Goal: Navigation & Orientation: Find specific page/section

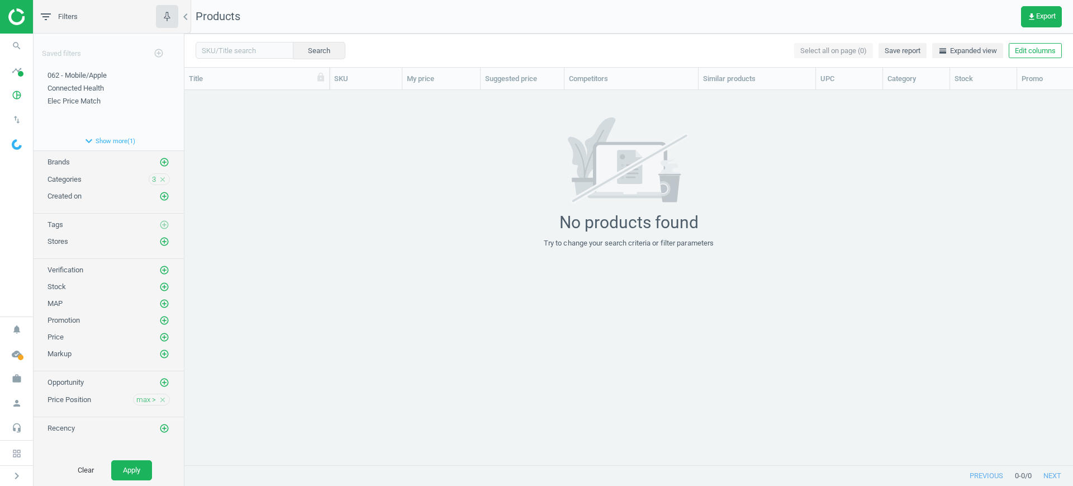
scroll to position [353, 878]
click at [1029, 171] on div "No products found Try to change your search criteria or filter parameters" at bounding box center [628, 182] width 889 height 131
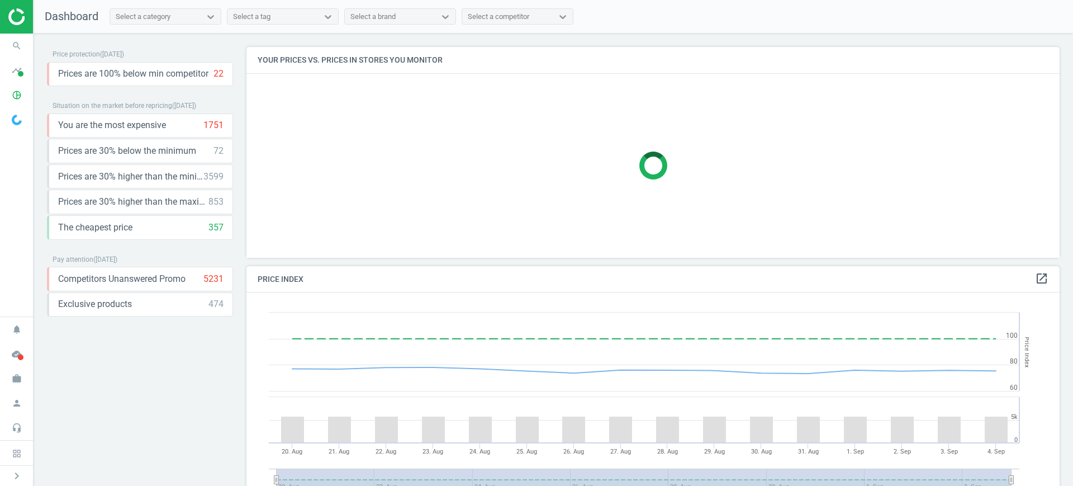
scroll to position [279, 824]
click at [0, 87] on span "pie_chart_outlined" at bounding box center [17, 95] width 34 height 25
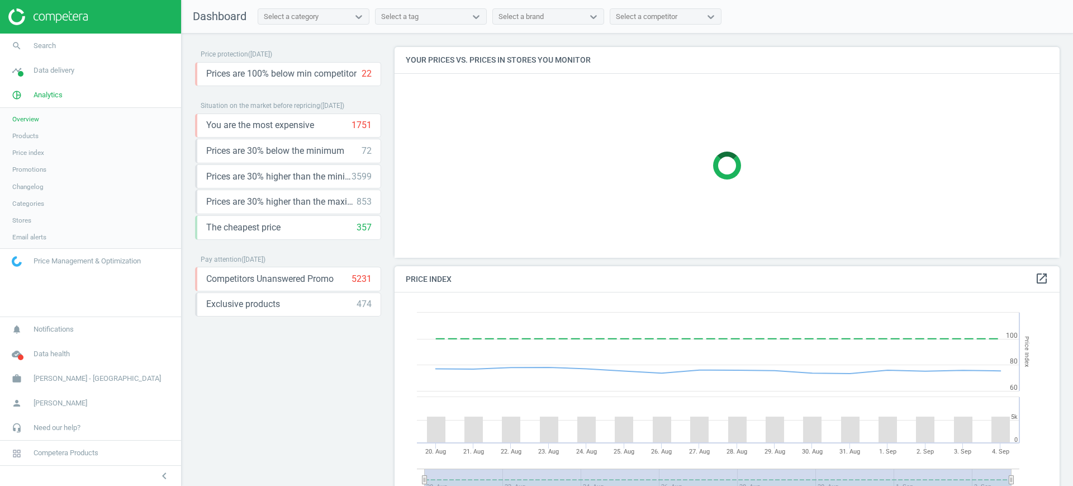
scroll to position [279, 676]
click at [25, 139] on span "Products" at bounding box center [25, 135] width 26 height 9
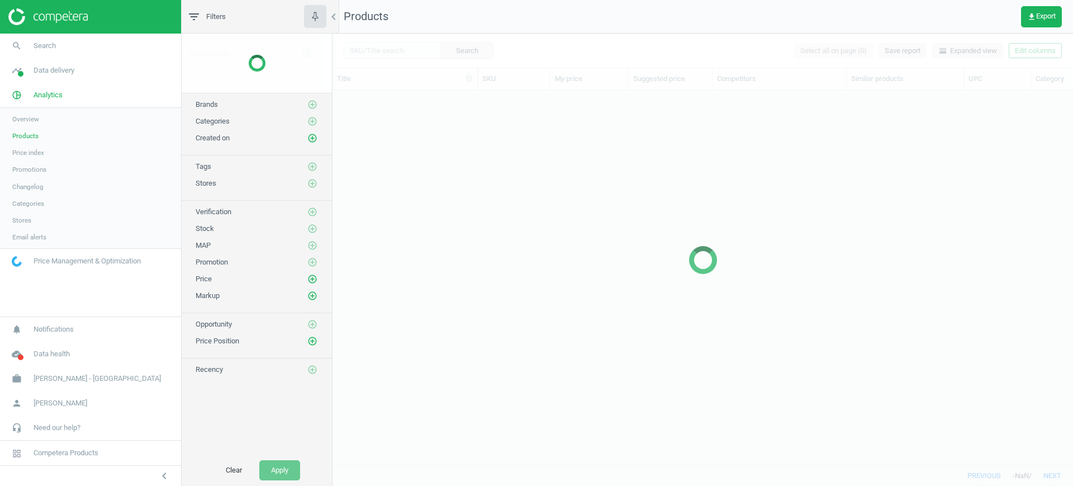
scroll to position [353, 730]
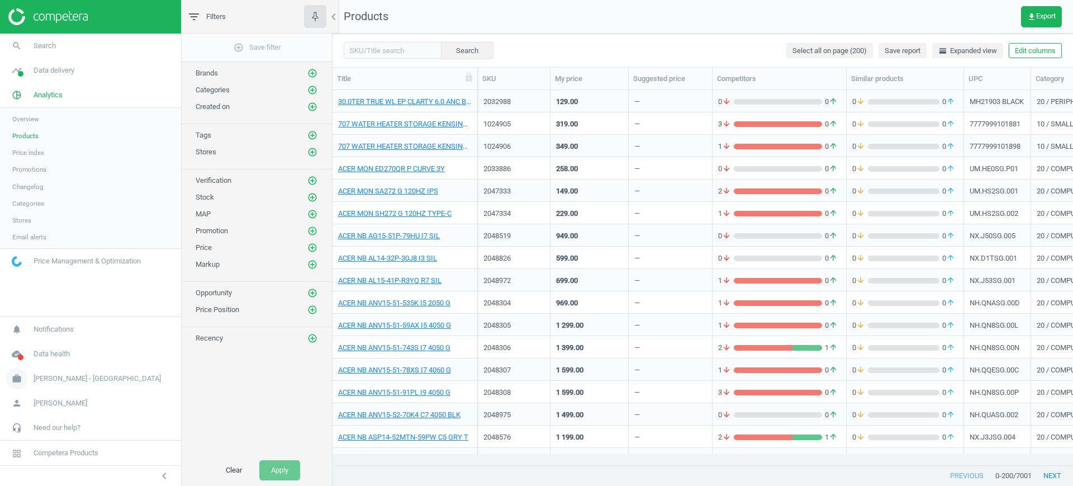
click at [60, 382] on span "Harvey Norman - Singapore" at bounding box center [97, 378] width 127 height 10
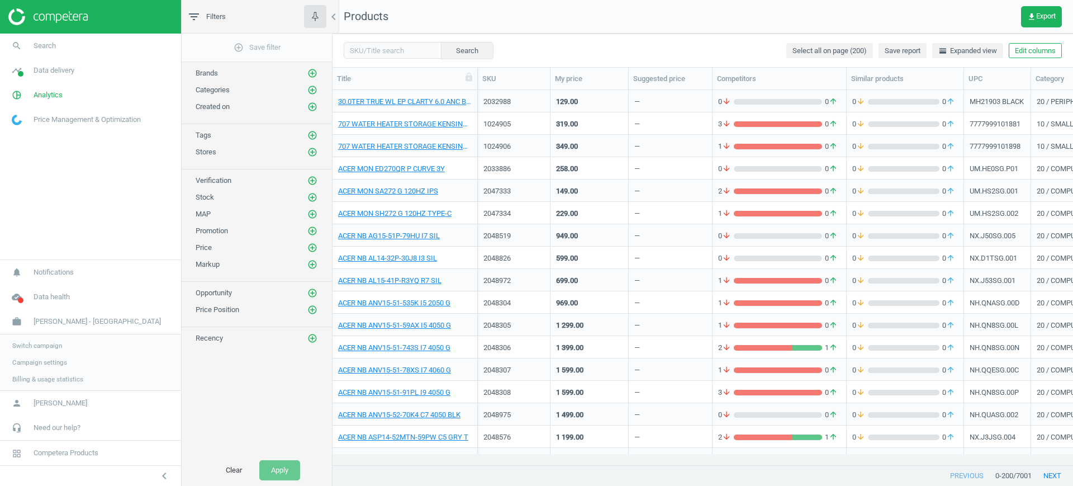
click at [48, 343] on span "Switch campaign" at bounding box center [37, 345] width 50 height 9
